Goal: Register for event/course

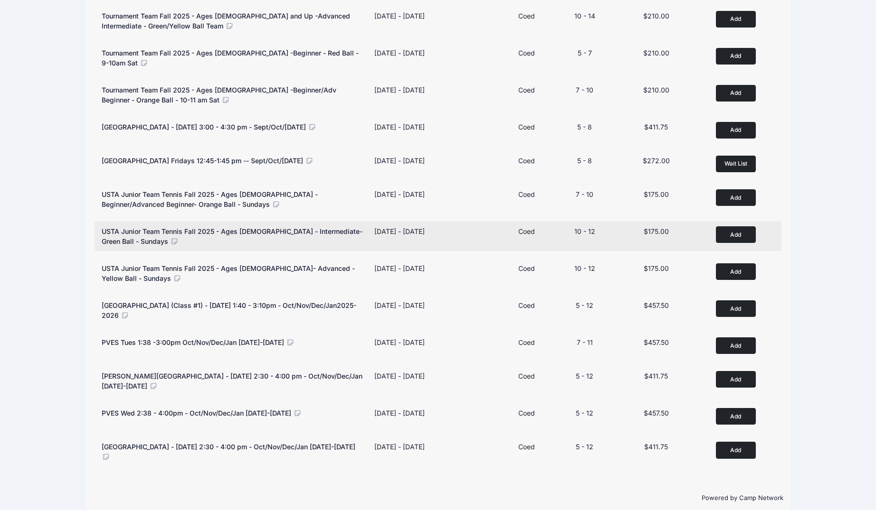
scroll to position [333, 0]
click at [734, 227] on button "Add to Cart" at bounding box center [736, 234] width 40 height 17
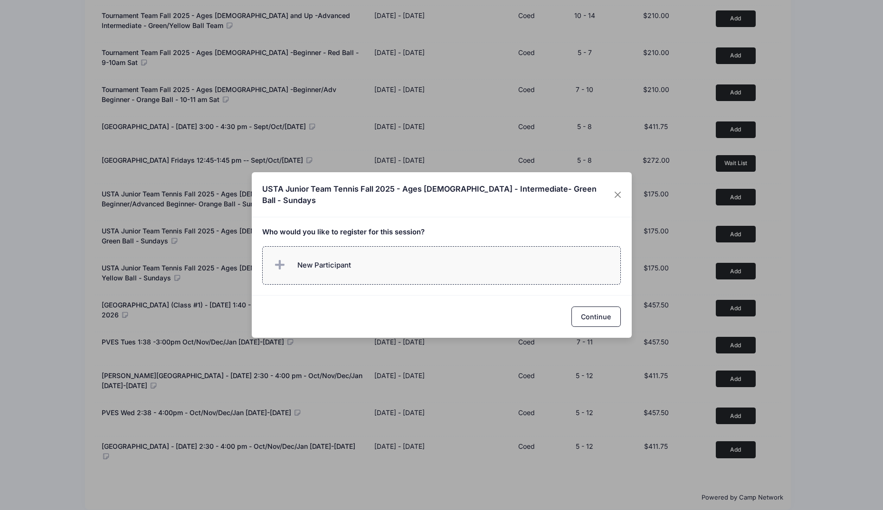
click at [446, 271] on label "New Participant" at bounding box center [441, 265] width 358 height 38
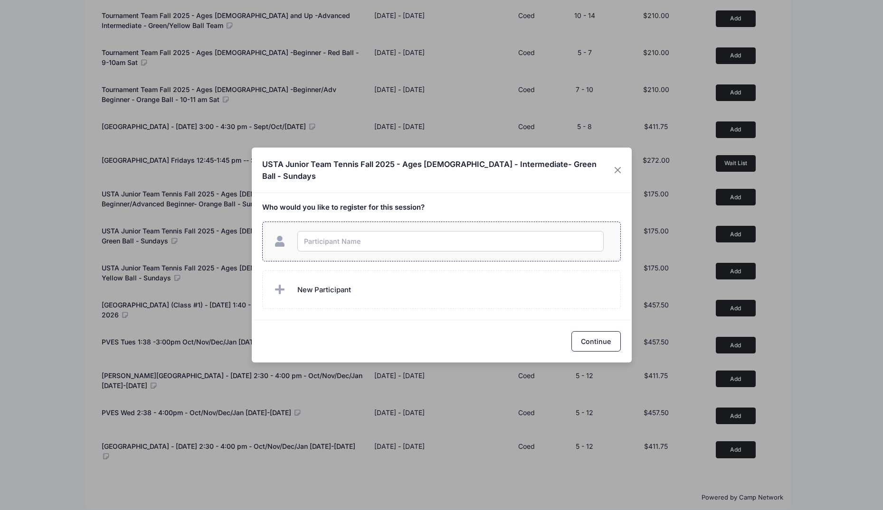
click at [447, 235] on input "text" at bounding box center [450, 241] width 306 height 20
type input "Lucas Hui"
checkbox input "true"
click at [597, 334] on button "Continue" at bounding box center [595, 341] width 49 height 20
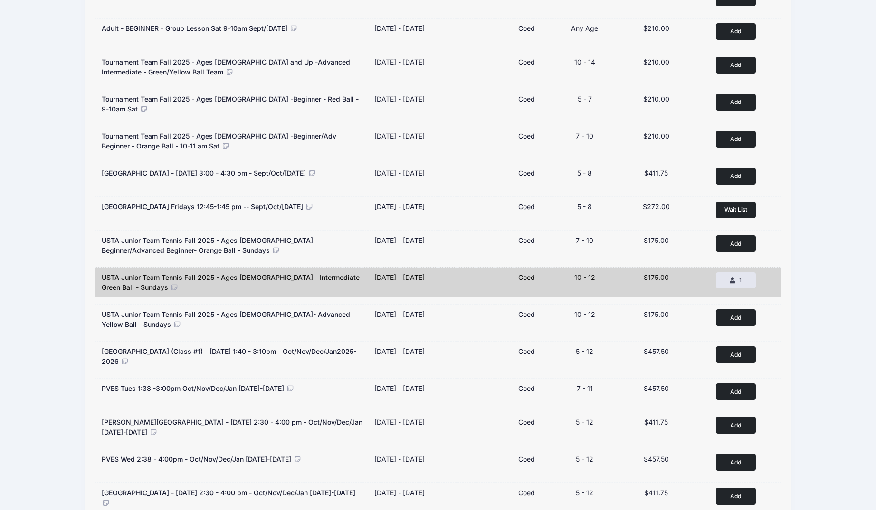
scroll to position [286, 0]
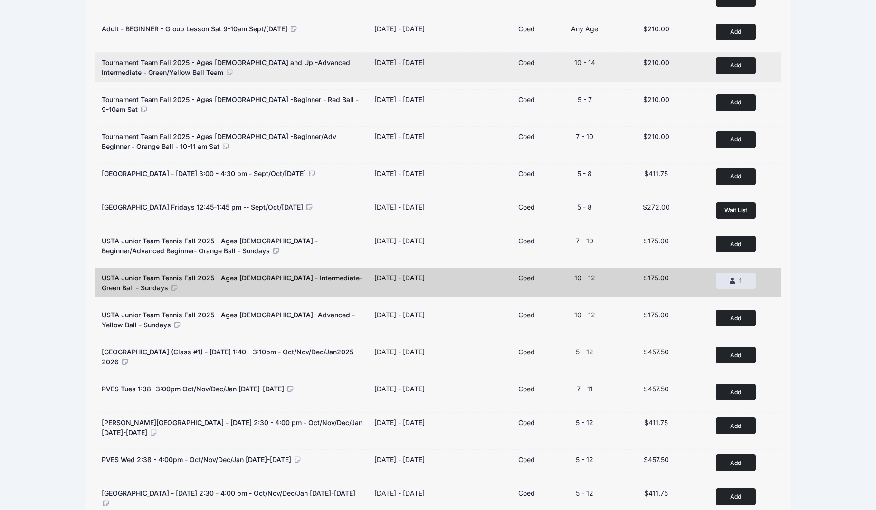
click at [262, 67] on div "Tournament Team Fall 2025 - Ages 10 and Up -Advanced Intermediate - Green/Yello…" at bounding box center [234, 67] width 264 height 20
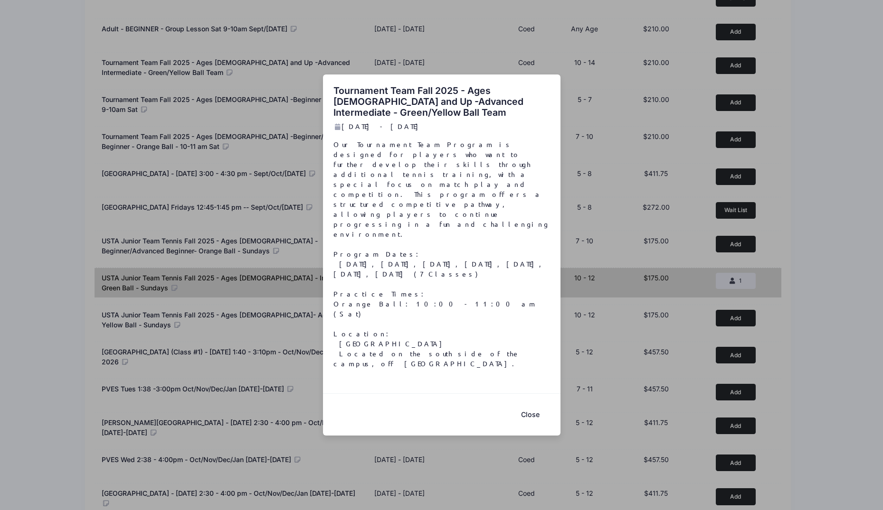
click at [50, 334] on div "Tournament Team Fall 2025 - Ages 10 and Up -Advanced Intermediate - Green/Yello…" at bounding box center [441, 255] width 883 height 510
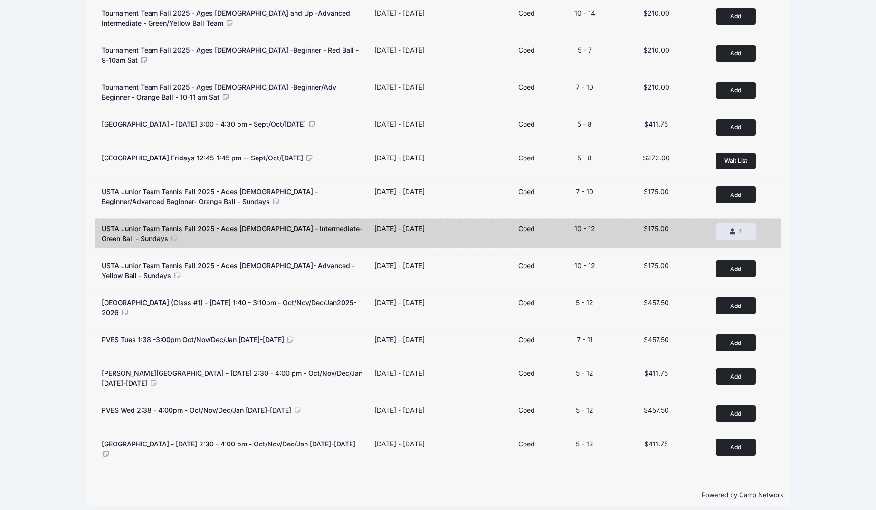
scroll to position [339, 0]
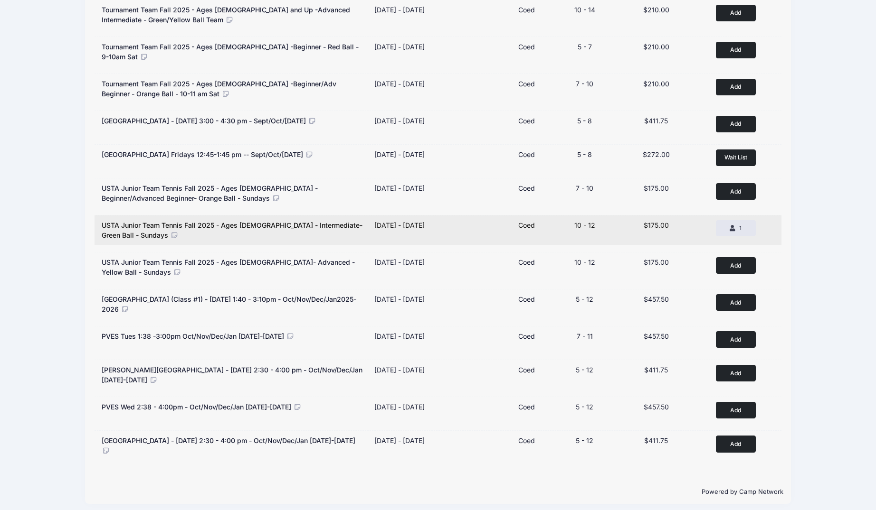
click at [170, 232] on icon at bounding box center [174, 235] width 9 height 7
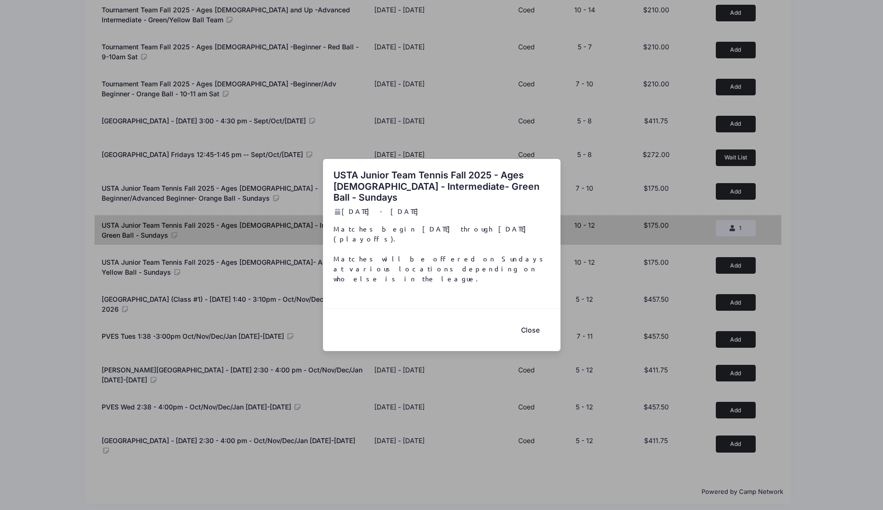
click at [28, 322] on div "USTA Junior Team Tennis Fall 2025 - Ages 10-12 - Intermediate- Green Ball - Sun…" at bounding box center [441, 255] width 883 height 510
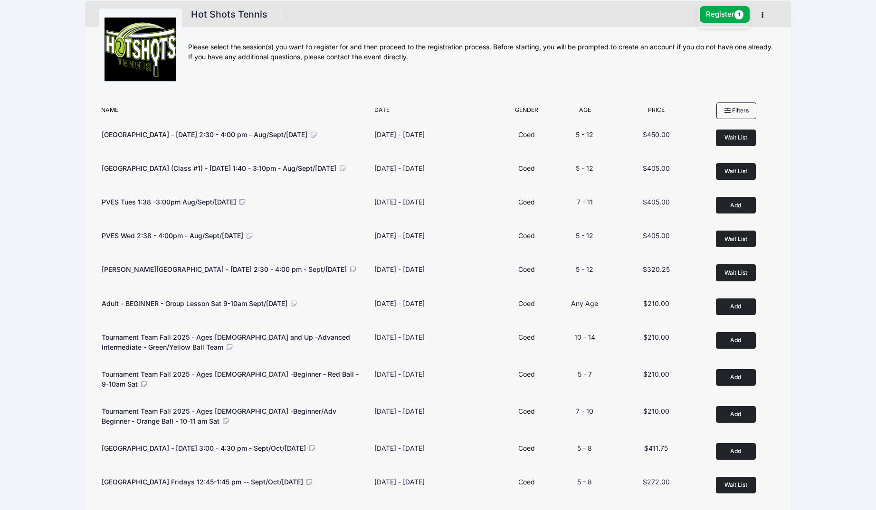
scroll to position [0, 0]
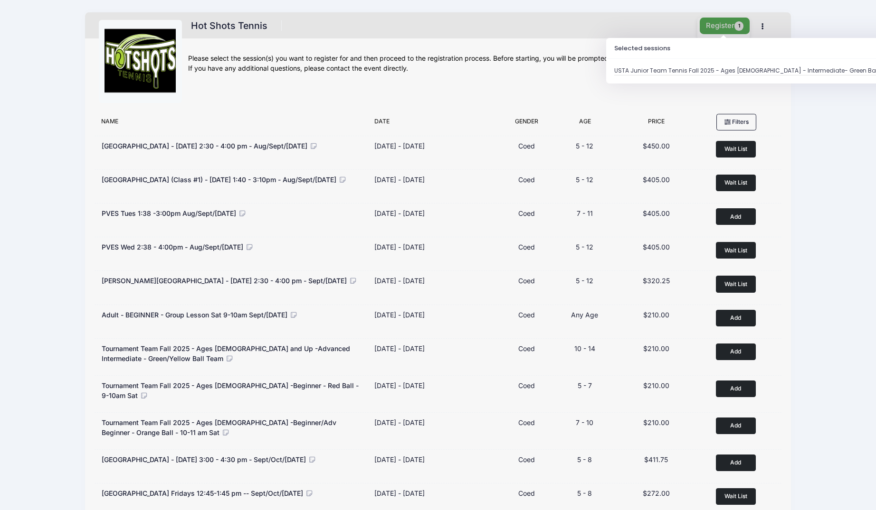
click at [743, 25] on span "1" at bounding box center [738, 25] width 9 height 9
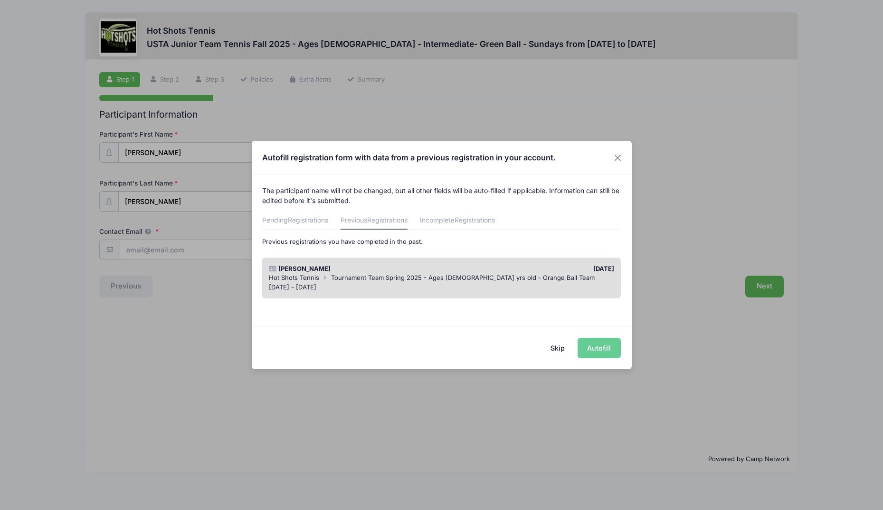
click at [502, 273] on div "03/17/2025" at bounding box center [530, 268] width 177 height 9
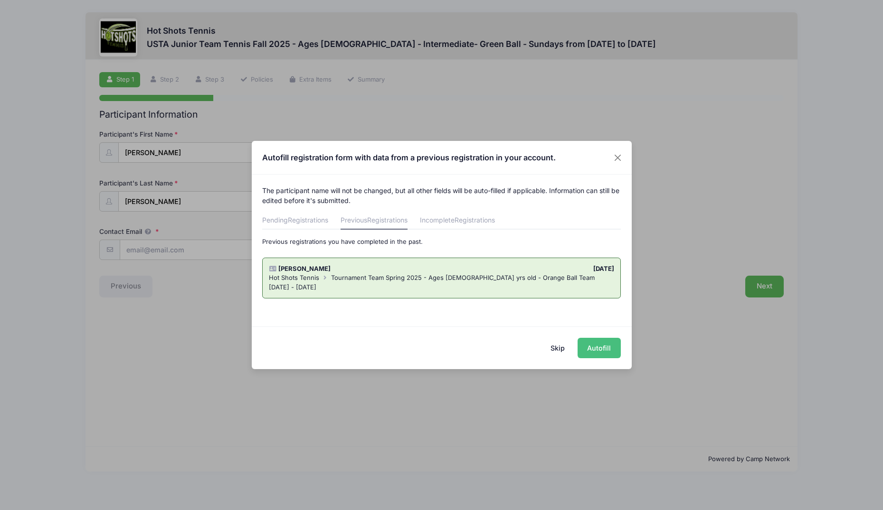
click at [590, 348] on button "Autofill" at bounding box center [598, 348] width 43 height 20
type input "[EMAIL_ADDRESS][DOMAIN_NAME]"
type input "06/12/2015"
type input "12921 Union Ave Unit 106"
type input "Hawthorne"
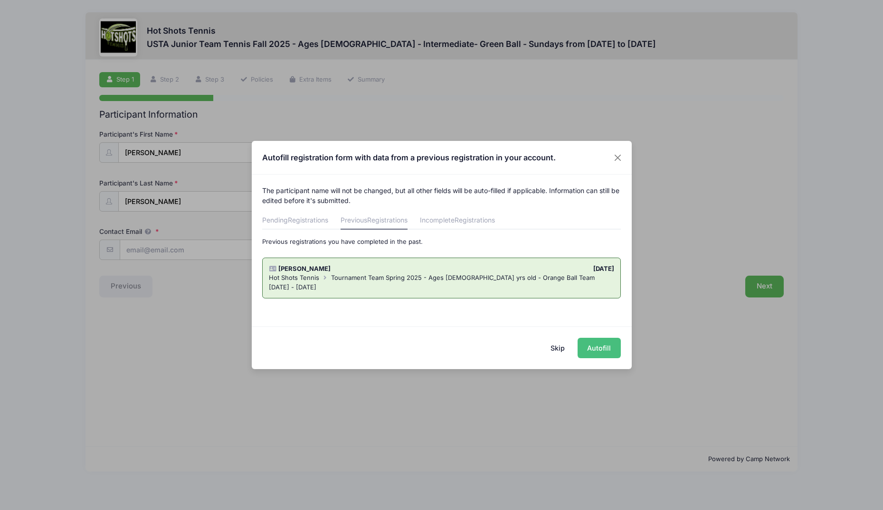
select select "CA"
type input "90250"
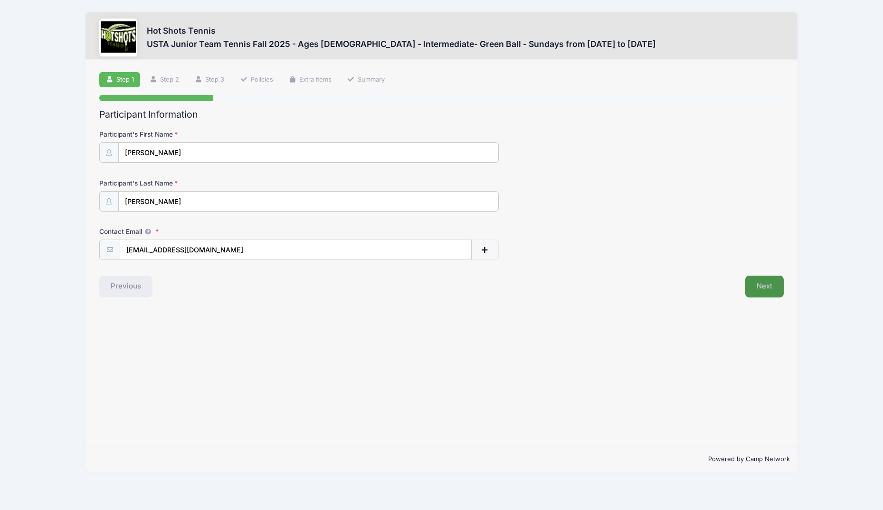
click at [767, 289] on button "Next" at bounding box center [764, 287] width 38 height 22
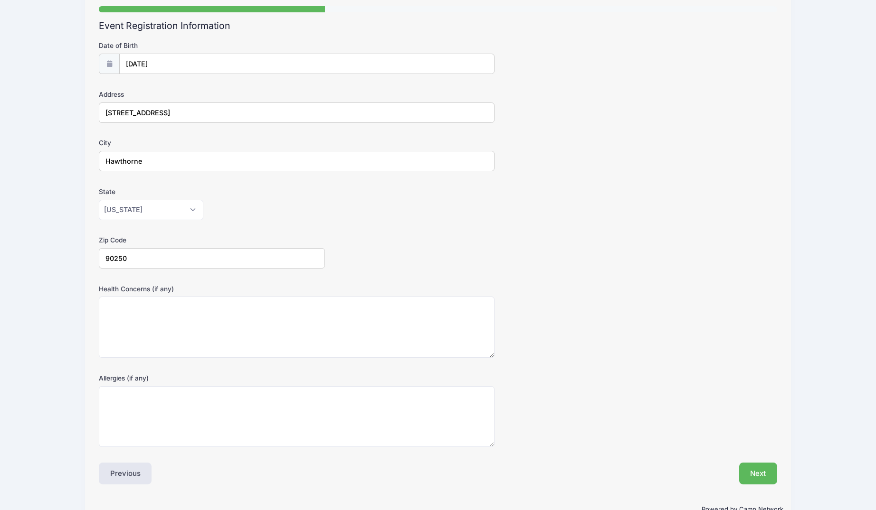
scroll to position [113, 0]
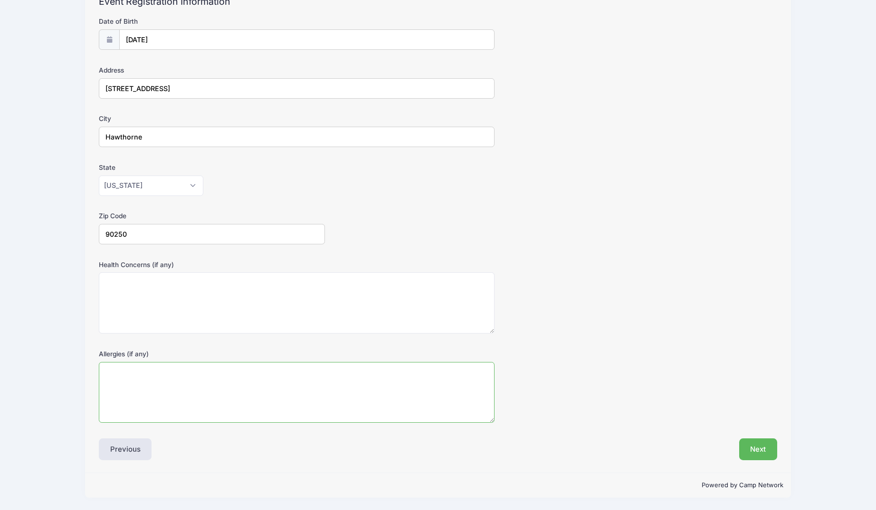
click at [354, 388] on textarea "Allergies (if any)" at bounding box center [297, 392] width 396 height 61
click at [351, 296] on textarea "Health Concerns (if any)" at bounding box center [297, 303] width 396 height 61
type textarea "Asthma"
click at [752, 461] on div "Step 2 /7 Step 1 Step 2 Step 3 Policies Extra Items Summary Participant Informa…" at bounding box center [438, 210] width 706 height 526
click at [752, 456] on button "Next" at bounding box center [758, 450] width 38 height 22
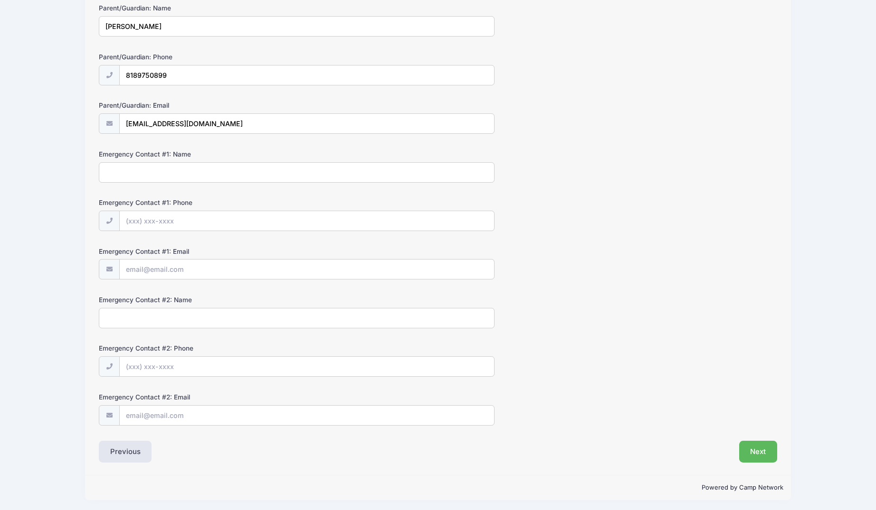
scroll to position [129, 0]
click at [759, 450] on button "Next" at bounding box center [758, 450] width 38 height 22
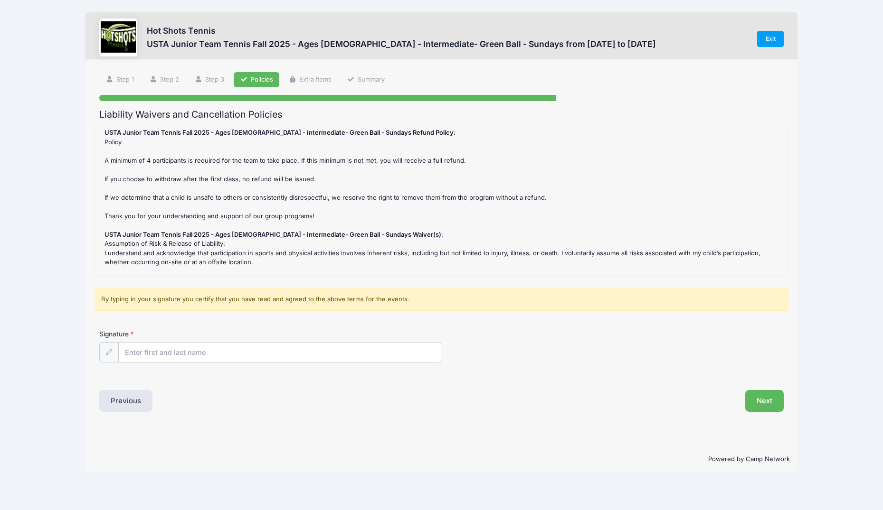
scroll to position [0, 0]
click at [276, 352] on input "Signature" at bounding box center [280, 353] width 322 height 20
type input "Leon Hui"
click at [765, 403] on button "Next" at bounding box center [764, 401] width 38 height 22
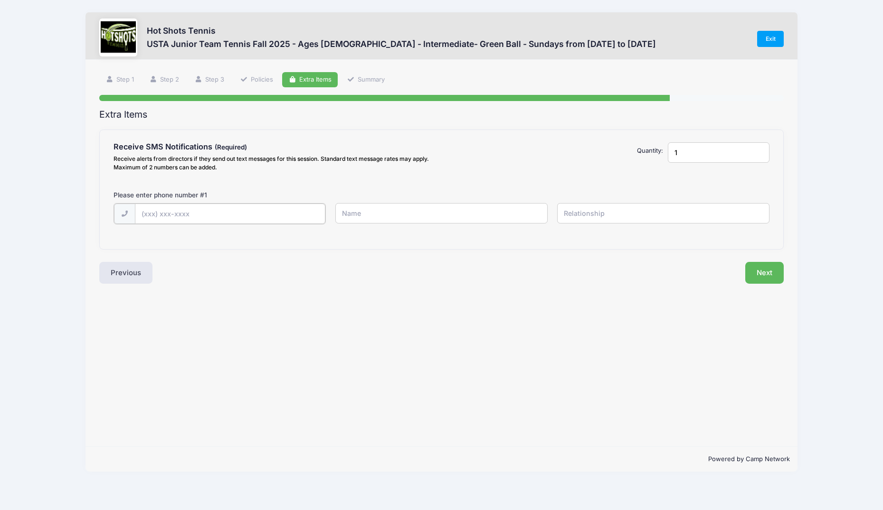
click at [267, 209] on input "text" at bounding box center [230, 214] width 191 height 20
type input "(818) 975-0899"
type input "Leon"
click at [711, 150] on input "1" at bounding box center [719, 152] width 102 height 20
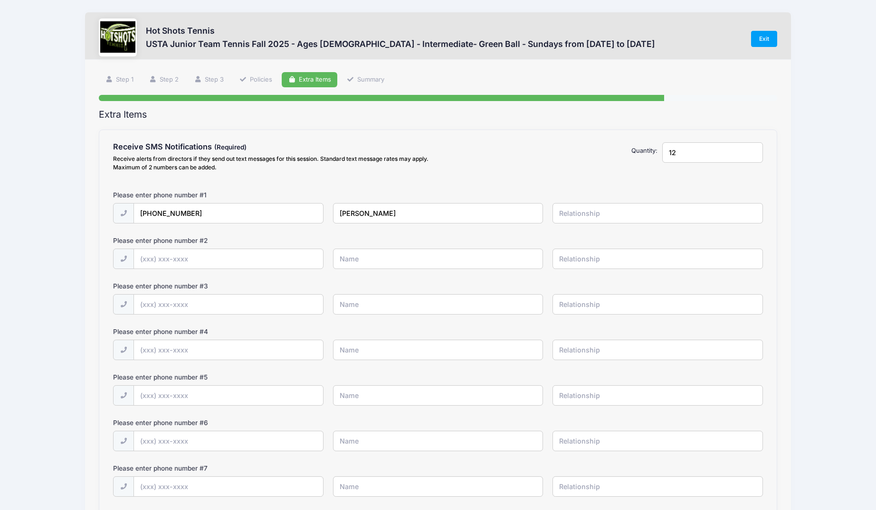
click at [710, 152] on input "12" at bounding box center [712, 152] width 101 height 20
drag, startPoint x: 697, startPoint y: 152, endPoint x: 659, endPoint y: 152, distance: 38.5
click at [659, 152] on div "12" at bounding box center [712, 158] width 110 height 33
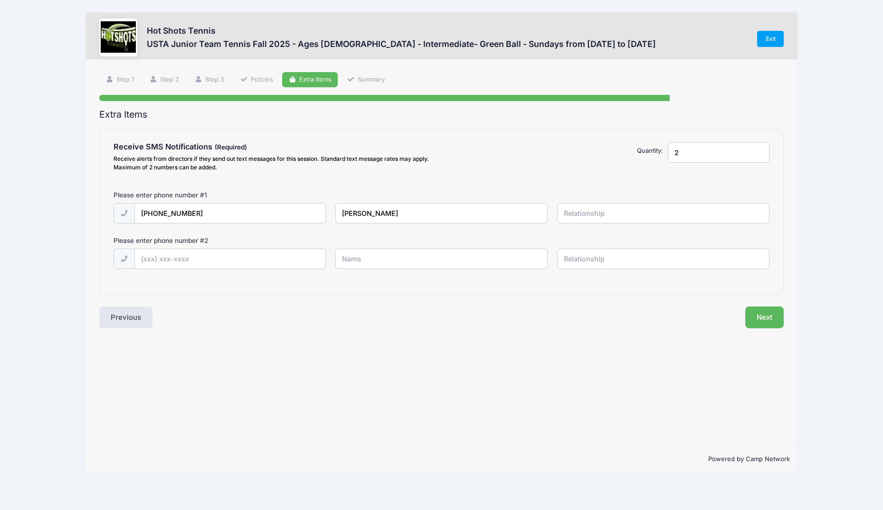
type input "2"
click at [245, 257] on input "text" at bounding box center [230, 259] width 191 height 20
type input "(424) 272-8788"
type input "Lily"
click at [762, 326] on button "Next" at bounding box center [764, 318] width 38 height 22
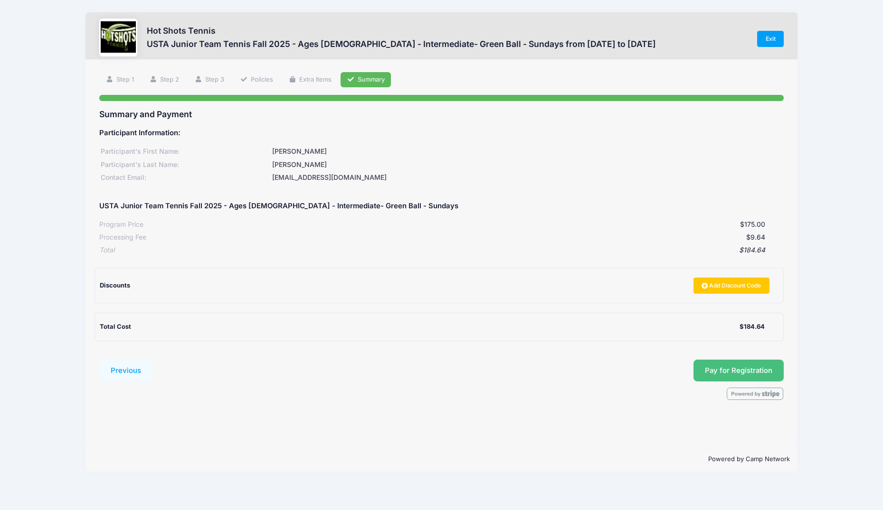
click at [730, 367] on span "Pay for Registration" at bounding box center [738, 371] width 67 height 9
